Goal: Complete application form

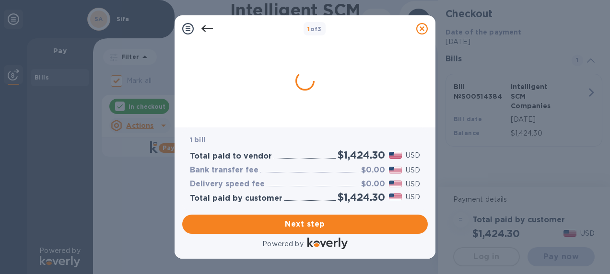
checkbox input "false"
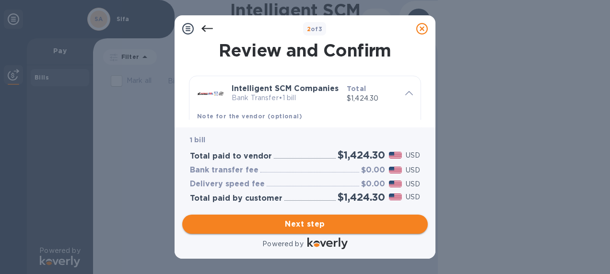
click at [297, 223] on span "Next step" at bounding box center [305, 225] width 230 height 12
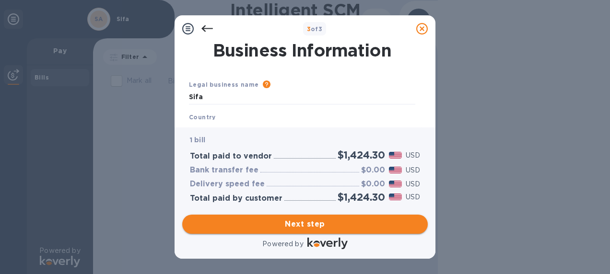
type input "[GEOGRAPHIC_DATA]"
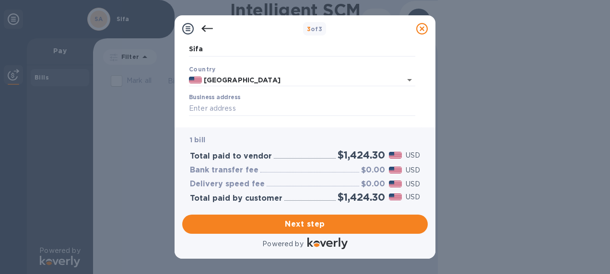
scroll to position [96, 0]
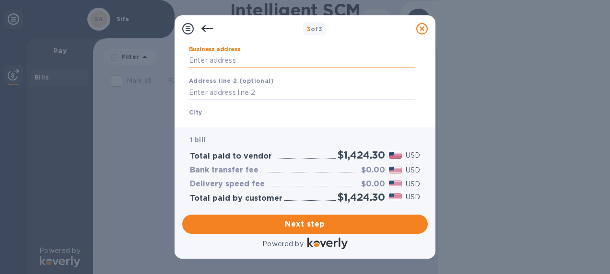
click at [206, 63] on input "Business address" at bounding box center [302, 61] width 226 height 14
type input "[STREET_ADDRESS]"
type input "[MEDICAL_DATA]"
type input "FL"
type input "33172"
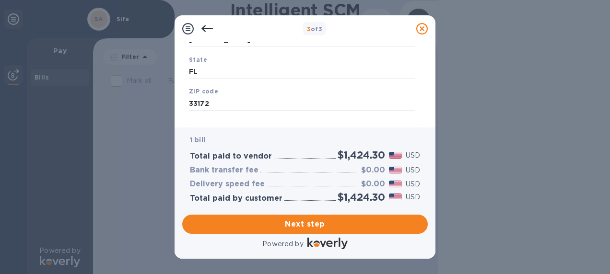
scroll to position [195, 0]
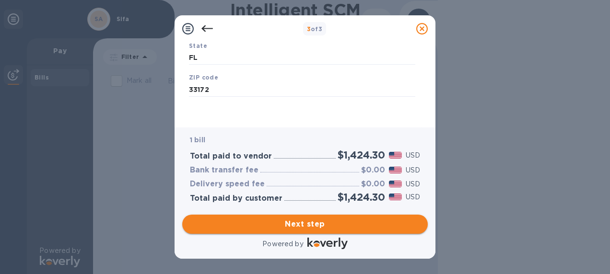
click at [303, 225] on span "Next step" at bounding box center [305, 225] width 230 height 12
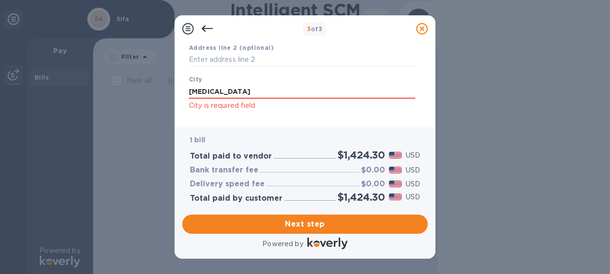
scroll to position [144, 0]
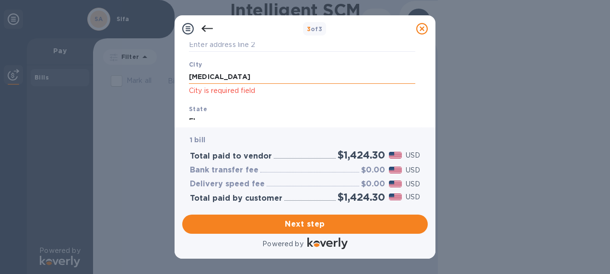
click at [228, 78] on input "[MEDICAL_DATA]" at bounding box center [302, 77] width 226 height 14
drag, startPoint x: 228, startPoint y: 78, endPoint x: 74, endPoint y: 83, distance: 154.5
click at [74, 83] on div "3 of 3 Business Information Legal business name Please provide the legal name t…" at bounding box center [305, 137] width 610 height 274
type input "[GEOGRAPHIC_DATA]"
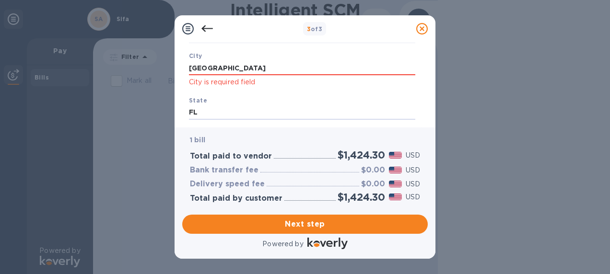
click at [268, 97] on div "State [US_STATE]" at bounding box center [302, 108] width 234 height 32
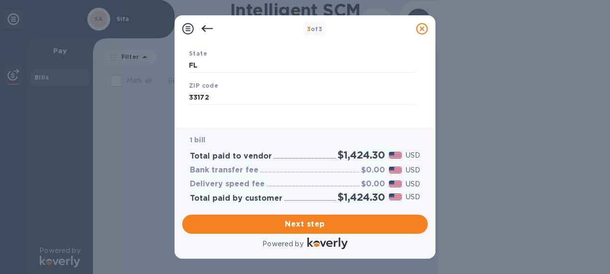
scroll to position [208, 0]
click at [312, 221] on span "Next step" at bounding box center [305, 225] width 230 height 12
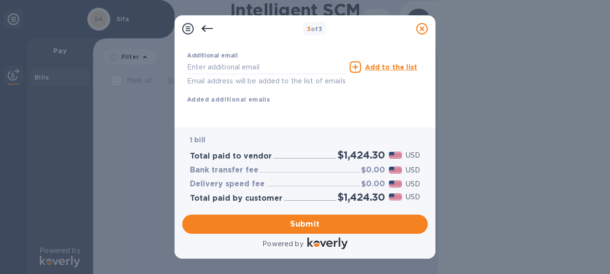
scroll to position [218, 0]
click at [206, 60] on input "text" at bounding box center [266, 67] width 159 height 14
type input "[EMAIL_ADDRESS][DOMAIN_NAME]"
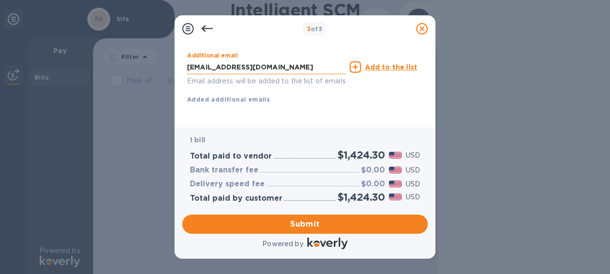
type input "[PERSON_NAME]"
type input "7863160921"
click at [310, 226] on span "Submit" at bounding box center [305, 225] width 230 height 12
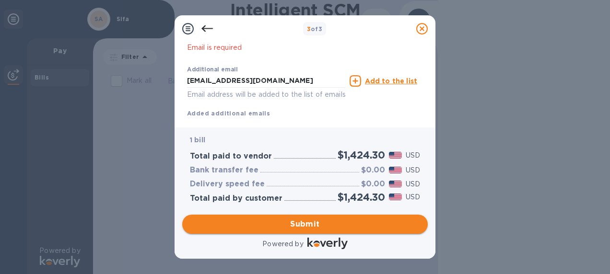
scroll to position [243, 0]
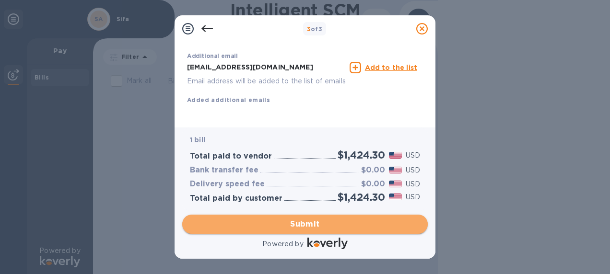
click at [310, 224] on span "Submit" at bounding box center [305, 225] width 230 height 12
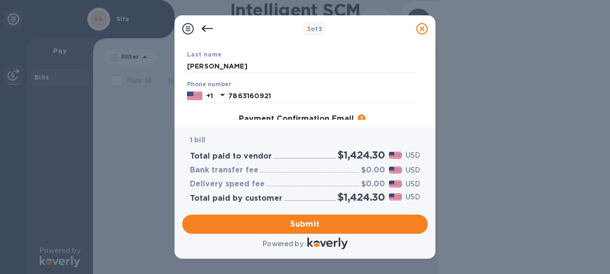
scroll to position [195, 0]
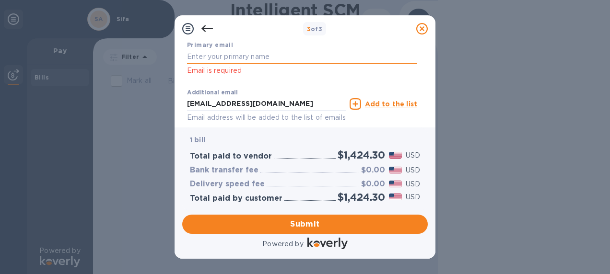
click at [222, 57] on input "text" at bounding box center [302, 57] width 230 height 14
type input "[EMAIL_ADDRESS][DOMAIN_NAME]"
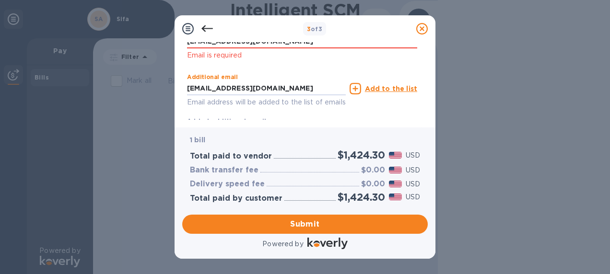
drag, startPoint x: 288, startPoint y: 105, endPoint x: 41, endPoint y: 116, distance: 247.2
click at [41, 116] on div "3 of 3 Payment Contact Information First name [PERSON_NAME] First name is a req…" at bounding box center [305, 137] width 610 height 274
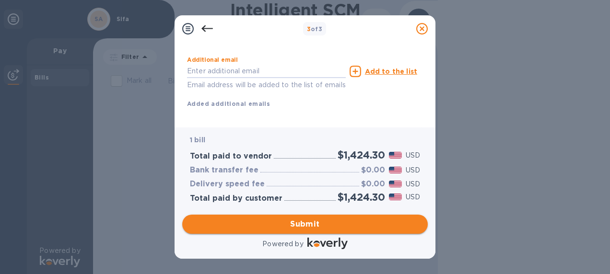
click at [309, 220] on span "Submit" at bounding box center [305, 225] width 230 height 12
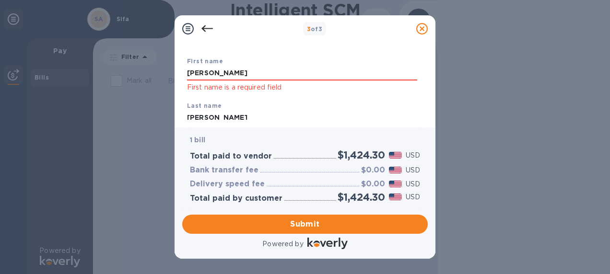
scroll to position [35, 0]
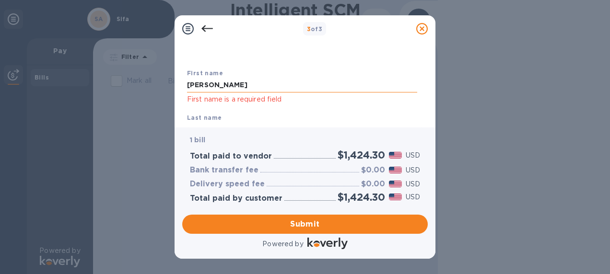
click at [266, 86] on input "[PERSON_NAME]" at bounding box center [302, 85] width 230 height 14
type input "[PERSON_NAME]"
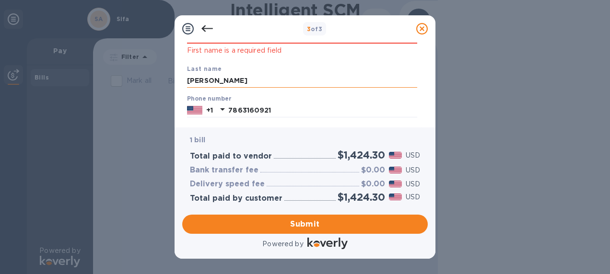
click at [217, 83] on input "[PERSON_NAME]" at bounding box center [302, 81] width 230 height 14
type input "[PERSON_NAME]"
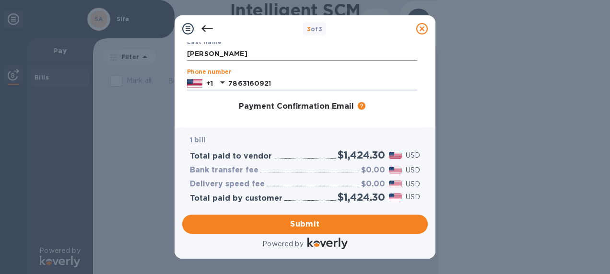
scroll to position [132, 0]
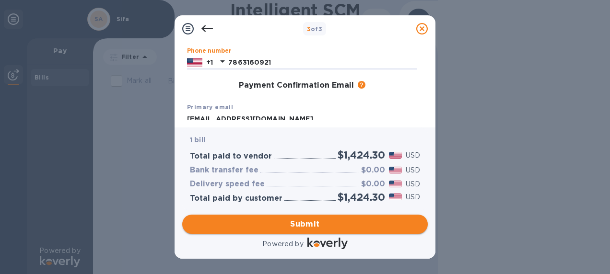
click at [312, 218] on button "Submit" at bounding box center [305, 224] width 246 height 19
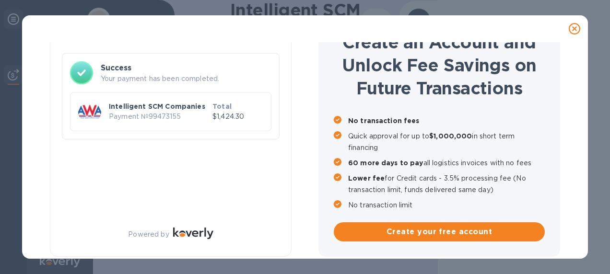
scroll to position [50, 0]
